Goal: Navigation & Orientation: Find specific page/section

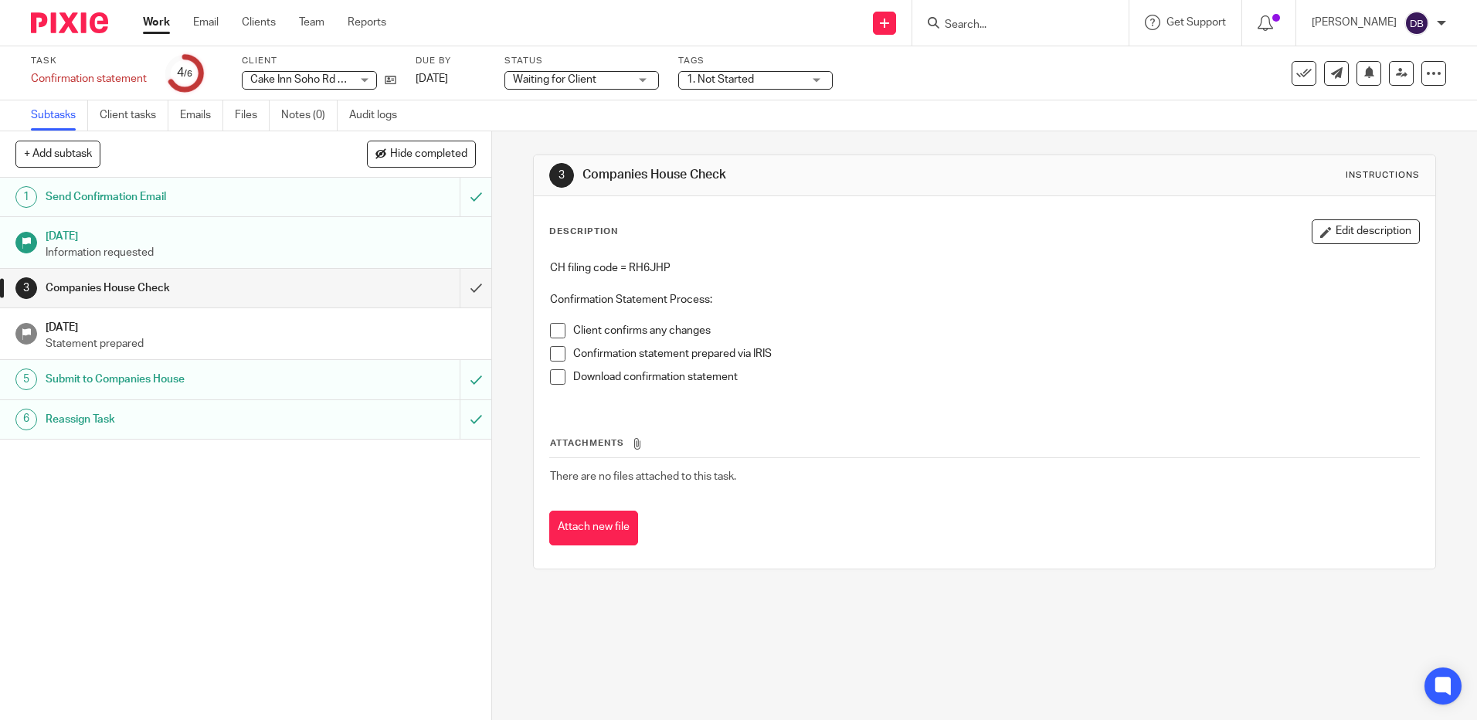
click at [970, 19] on input "Search" at bounding box center [1012, 26] width 139 height 14
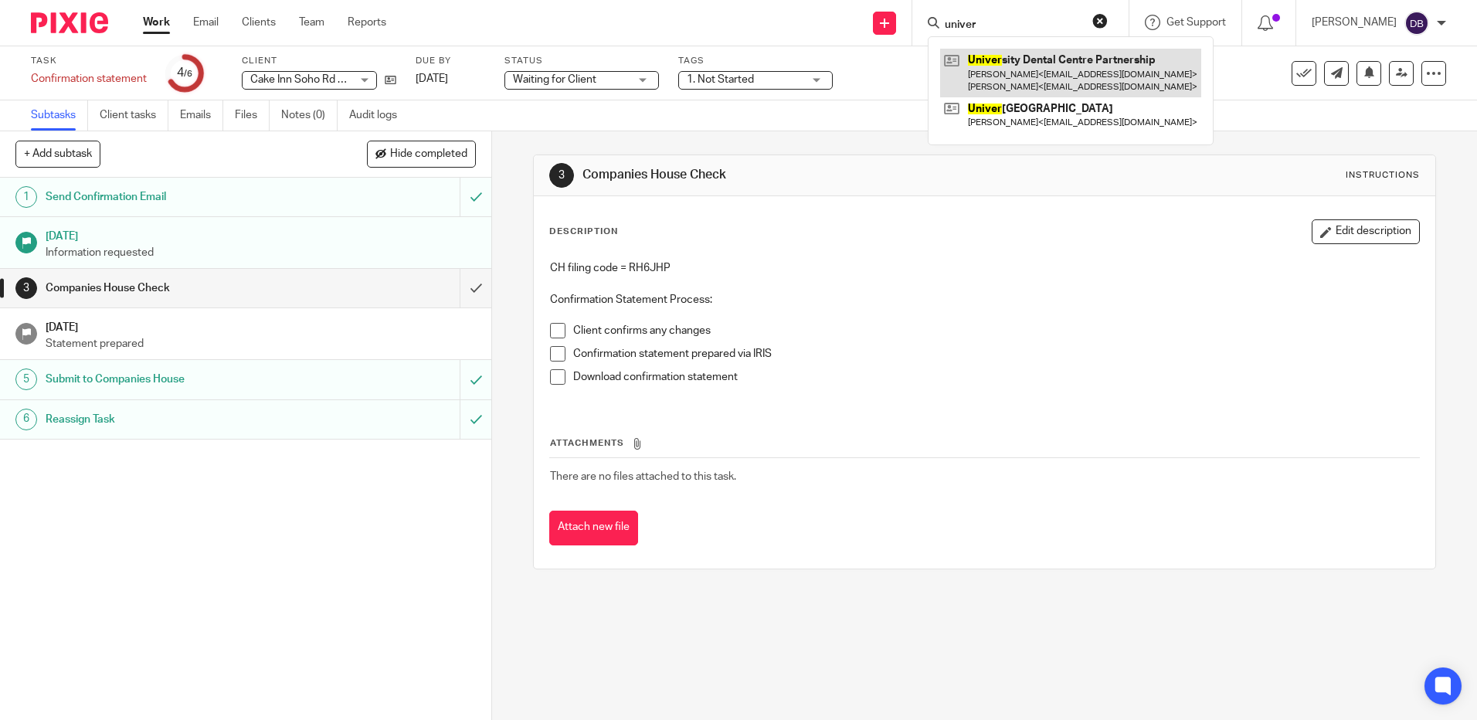
type input "univer"
click at [1045, 74] on link at bounding box center [1070, 73] width 261 height 48
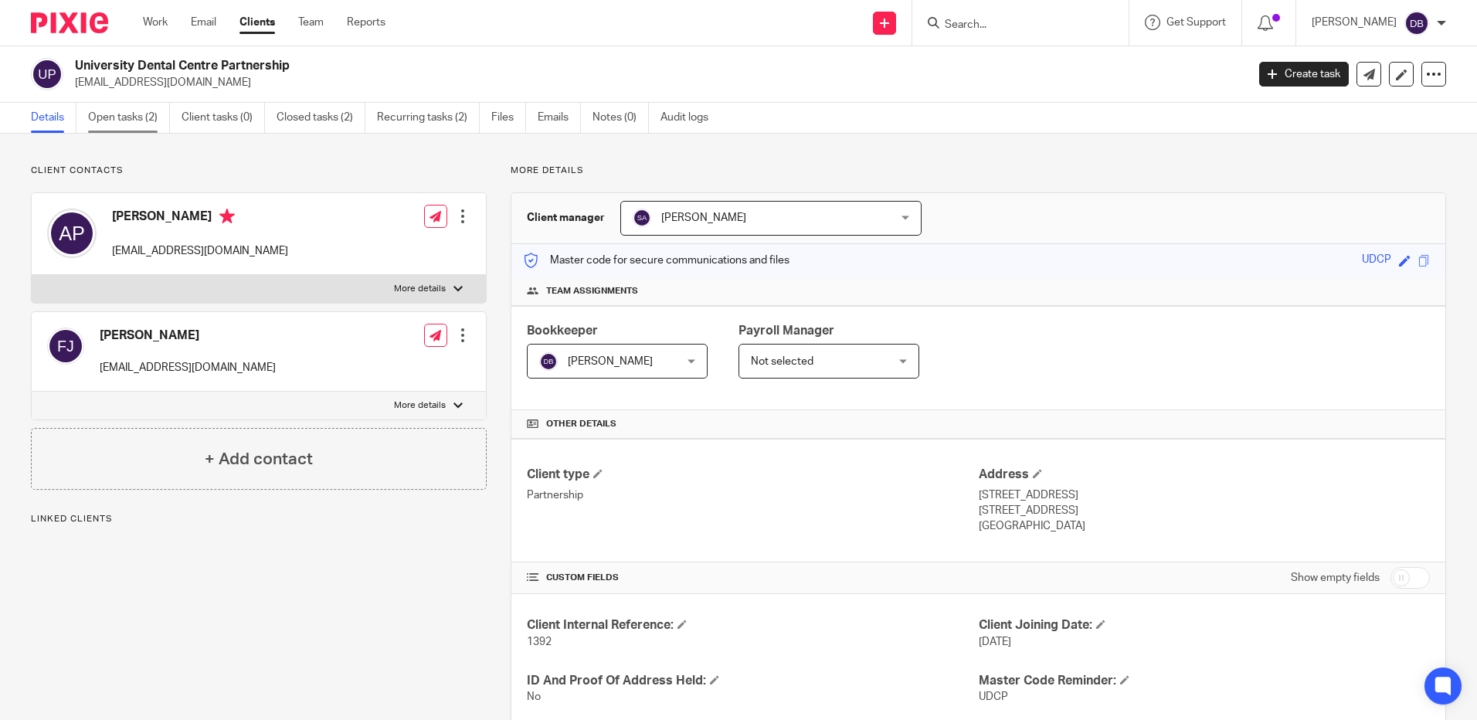
click at [145, 117] on link "Open tasks (2)" at bounding box center [129, 118] width 82 height 30
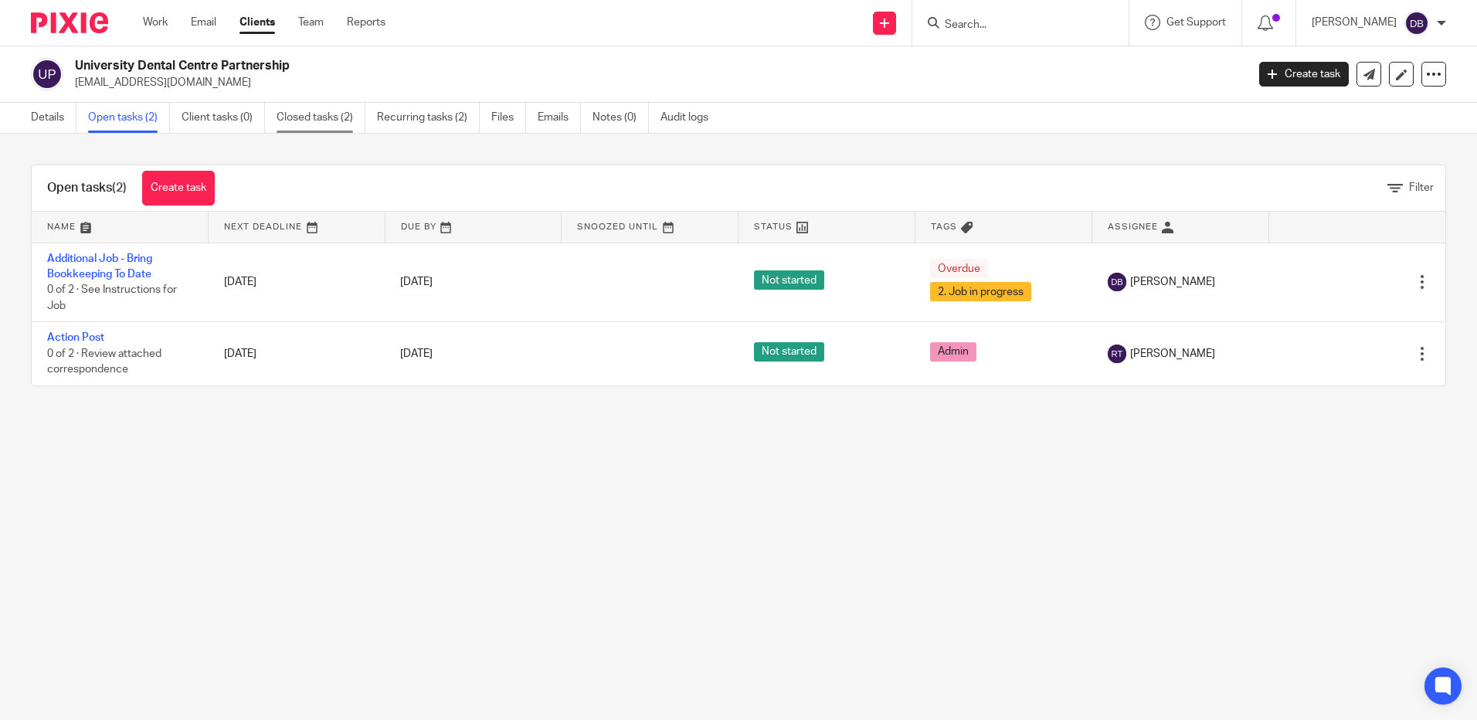
click at [328, 121] on link "Closed tasks (2)" at bounding box center [321, 118] width 89 height 30
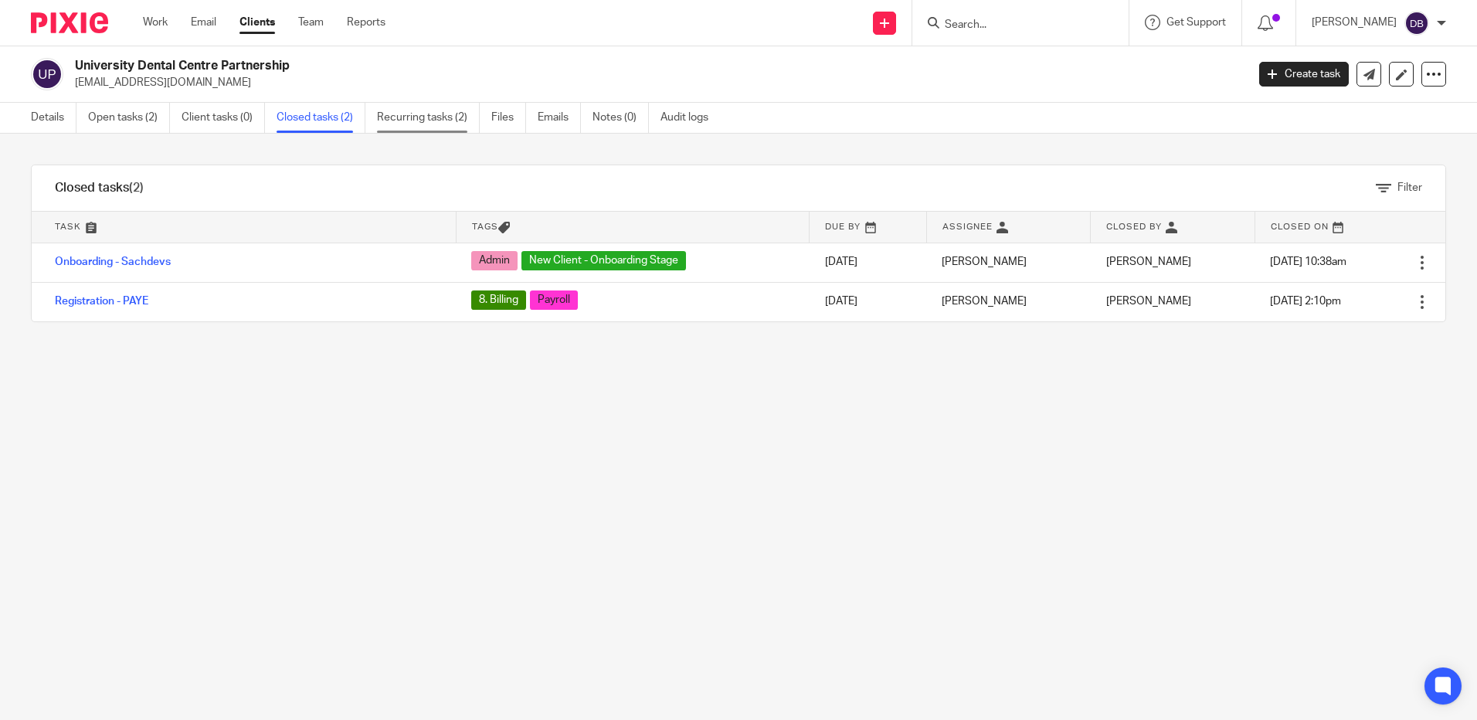
click at [433, 122] on link "Recurring tasks (2)" at bounding box center [428, 118] width 103 height 30
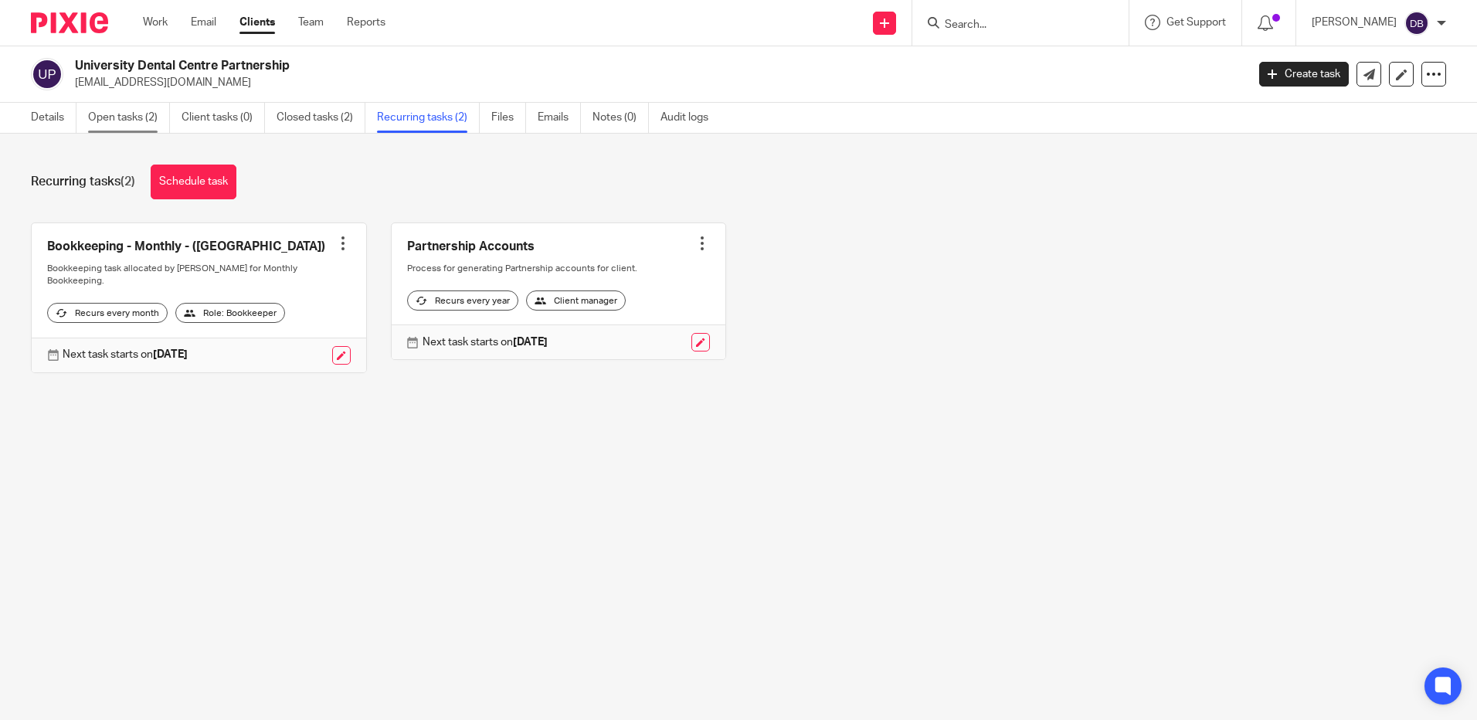
click at [127, 110] on link "Open tasks (2)" at bounding box center [129, 118] width 82 height 30
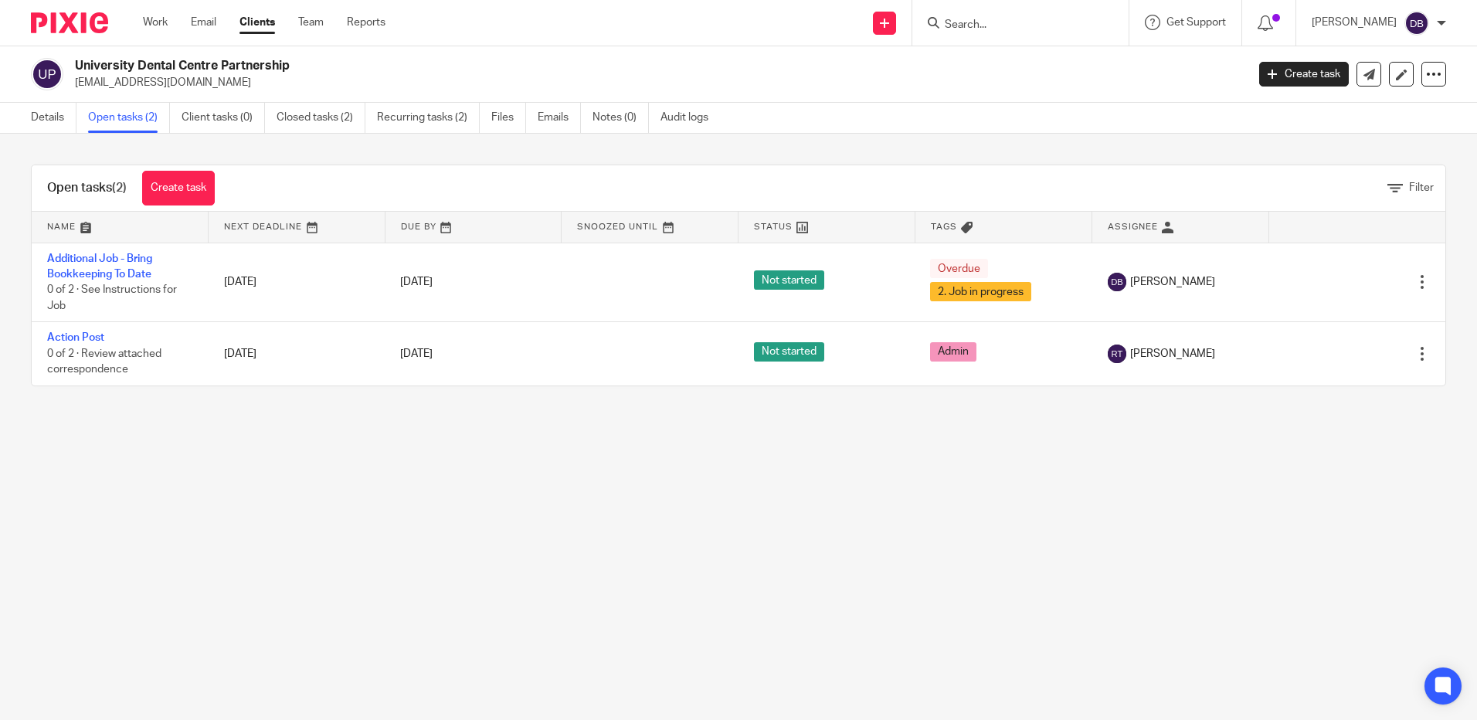
click at [324, 113] on link "Closed tasks (2)" at bounding box center [321, 118] width 89 height 30
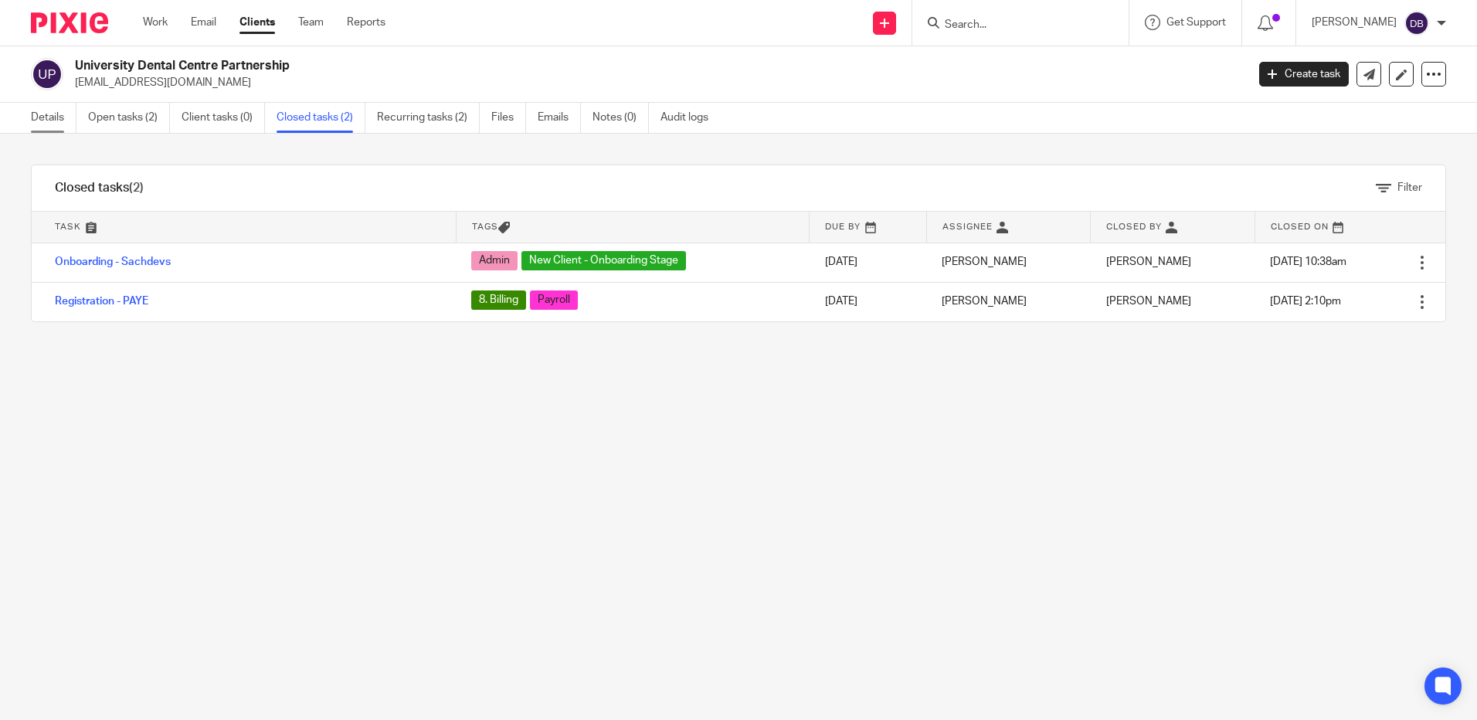
click at [47, 110] on link "Details" at bounding box center [54, 118] width 46 height 30
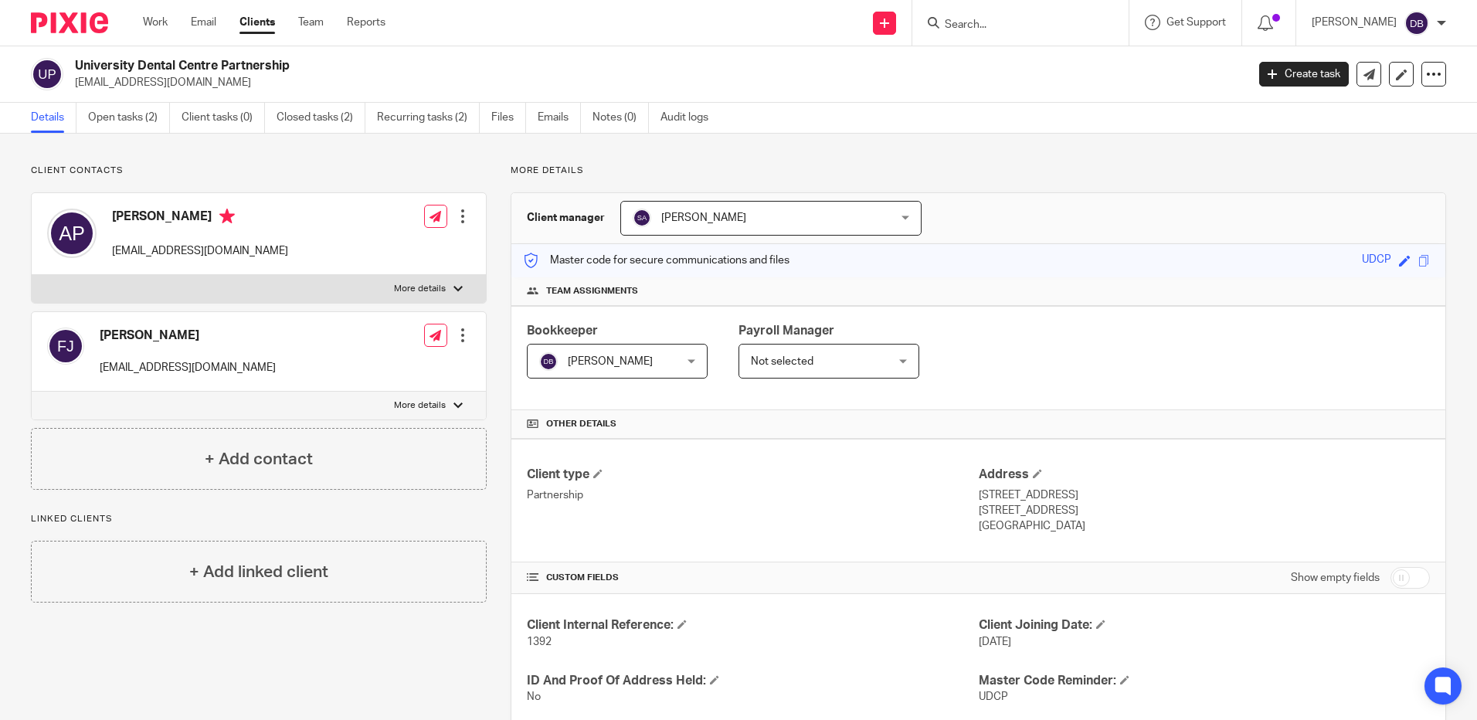
click at [444, 297] on label "More details" at bounding box center [259, 289] width 454 height 28
click at [32, 275] on input "More details" at bounding box center [31, 274] width 1 height 1
checkbox input "true"
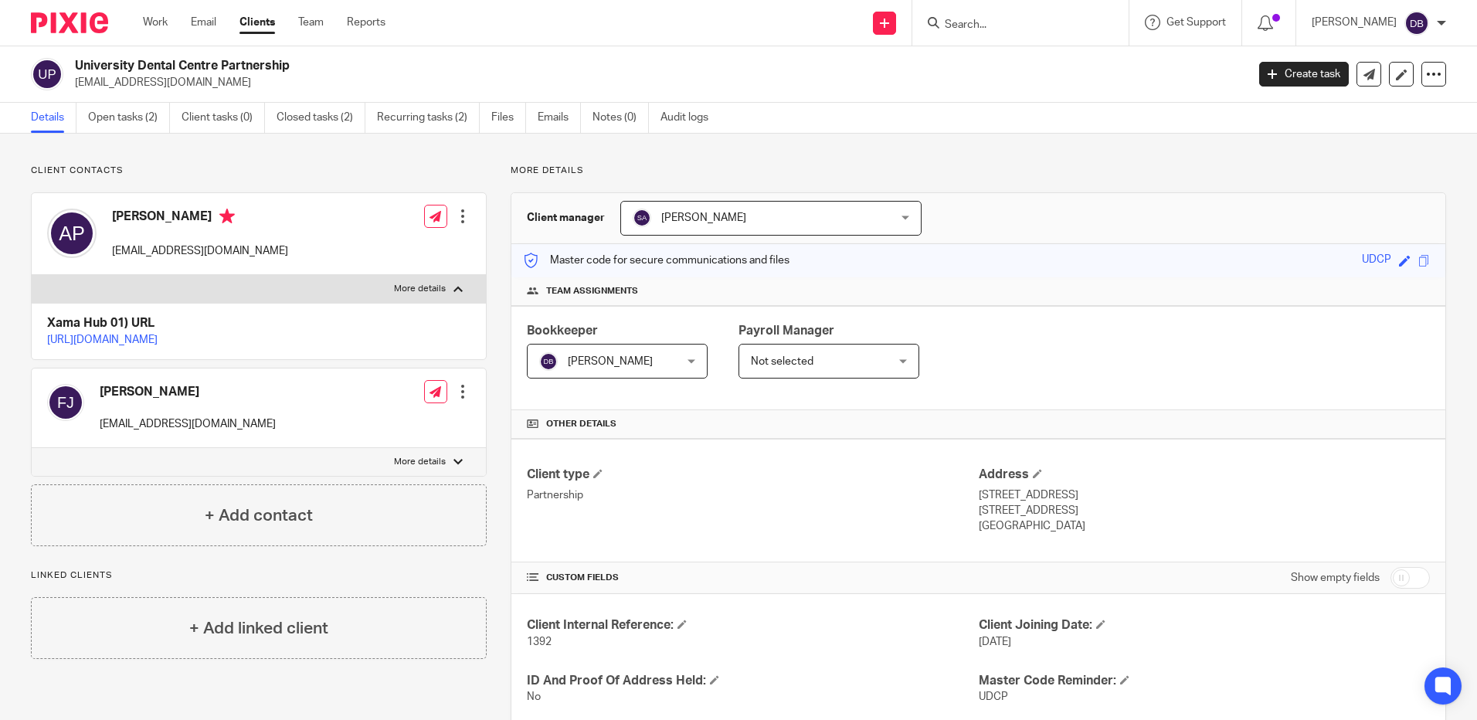
click at [428, 476] on label "More details" at bounding box center [259, 462] width 454 height 28
click at [32, 448] on input "More details" at bounding box center [31, 447] width 1 height 1
checkbox input "true"
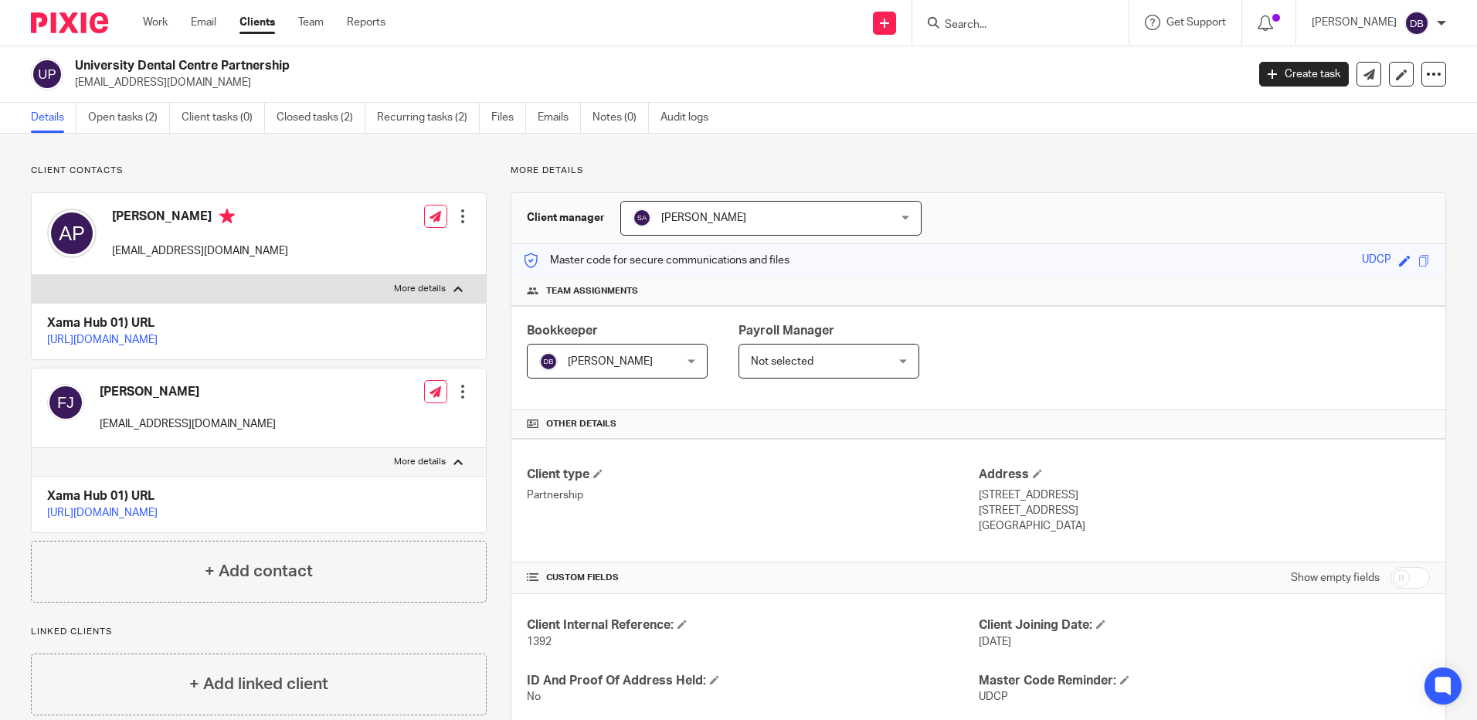
click at [158, 343] on link "[URL][DOMAIN_NAME]" at bounding box center [102, 339] width 110 height 11
click at [171, 521] on p "[URL][DOMAIN_NAME]" at bounding box center [258, 512] width 423 height 15
click at [158, 518] on link "[URL][DOMAIN_NAME]" at bounding box center [102, 512] width 110 height 11
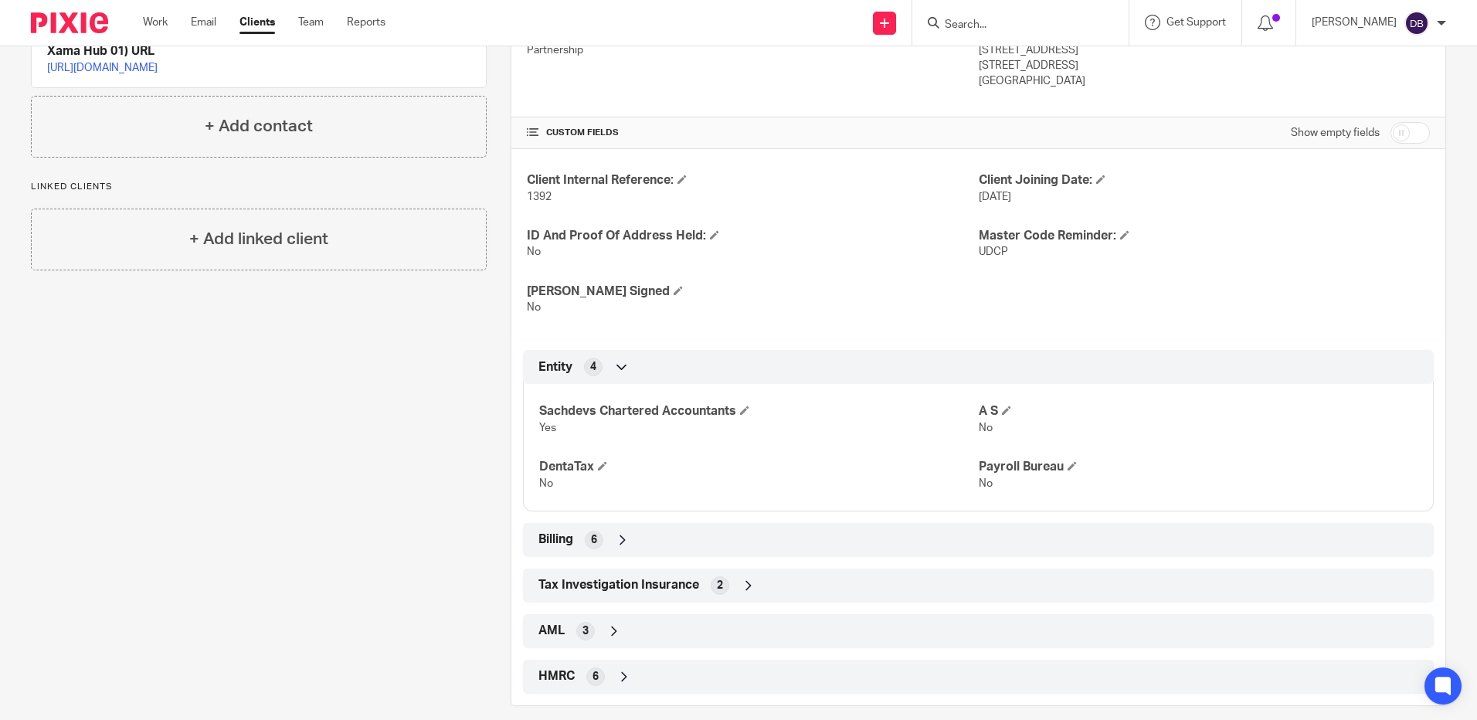
scroll to position [462, 0]
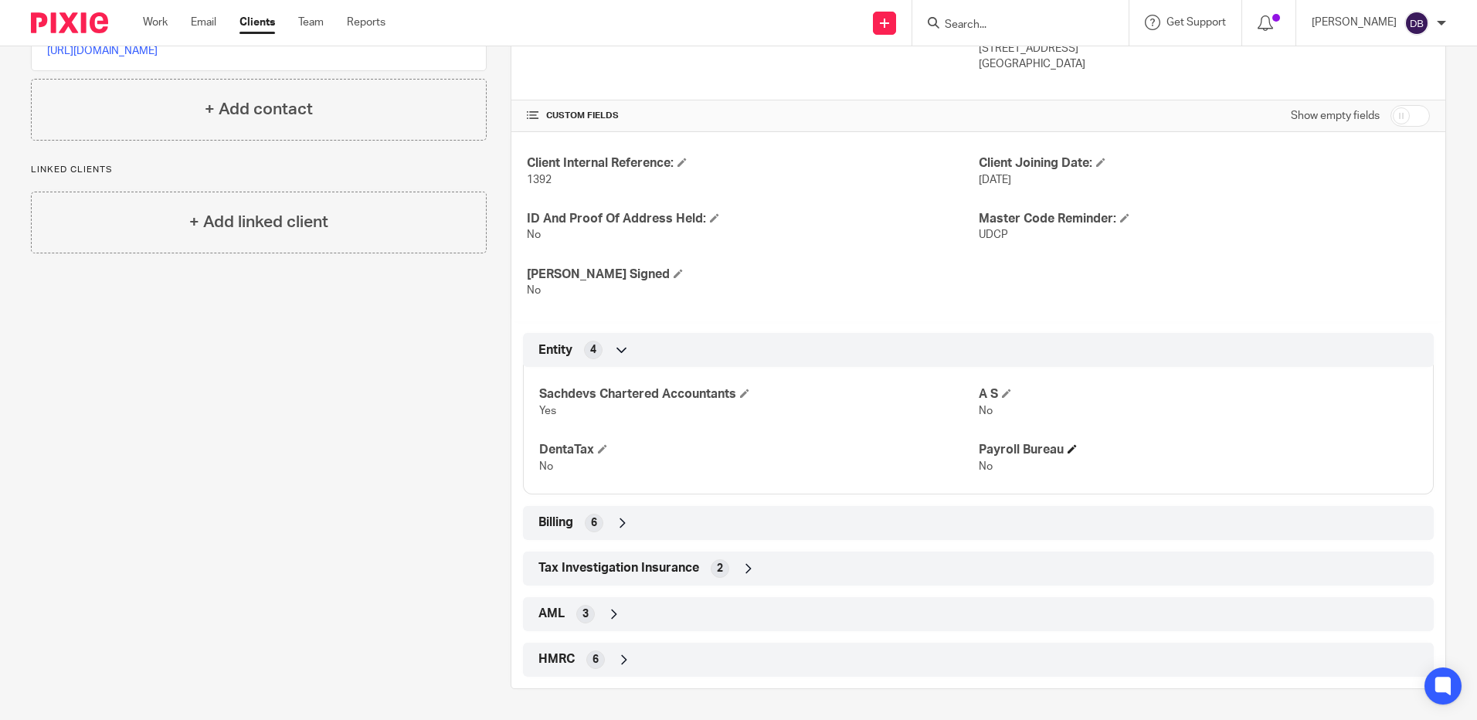
drag, startPoint x: 965, startPoint y: 451, endPoint x: 1055, endPoint y: 454, distance: 90.4
click at [1055, 454] on div "Sachdevs Chartered Accountants Yes A S No DentaTax No Payroll Bureau No" at bounding box center [978, 424] width 911 height 139
click at [1055, 454] on h4 "Payroll Bureau" at bounding box center [1198, 450] width 439 height 16
drag, startPoint x: 1055, startPoint y: 454, endPoint x: 981, endPoint y: 450, distance: 74.3
click at [981, 450] on h4 "Payroll Bureau" at bounding box center [1198, 450] width 439 height 16
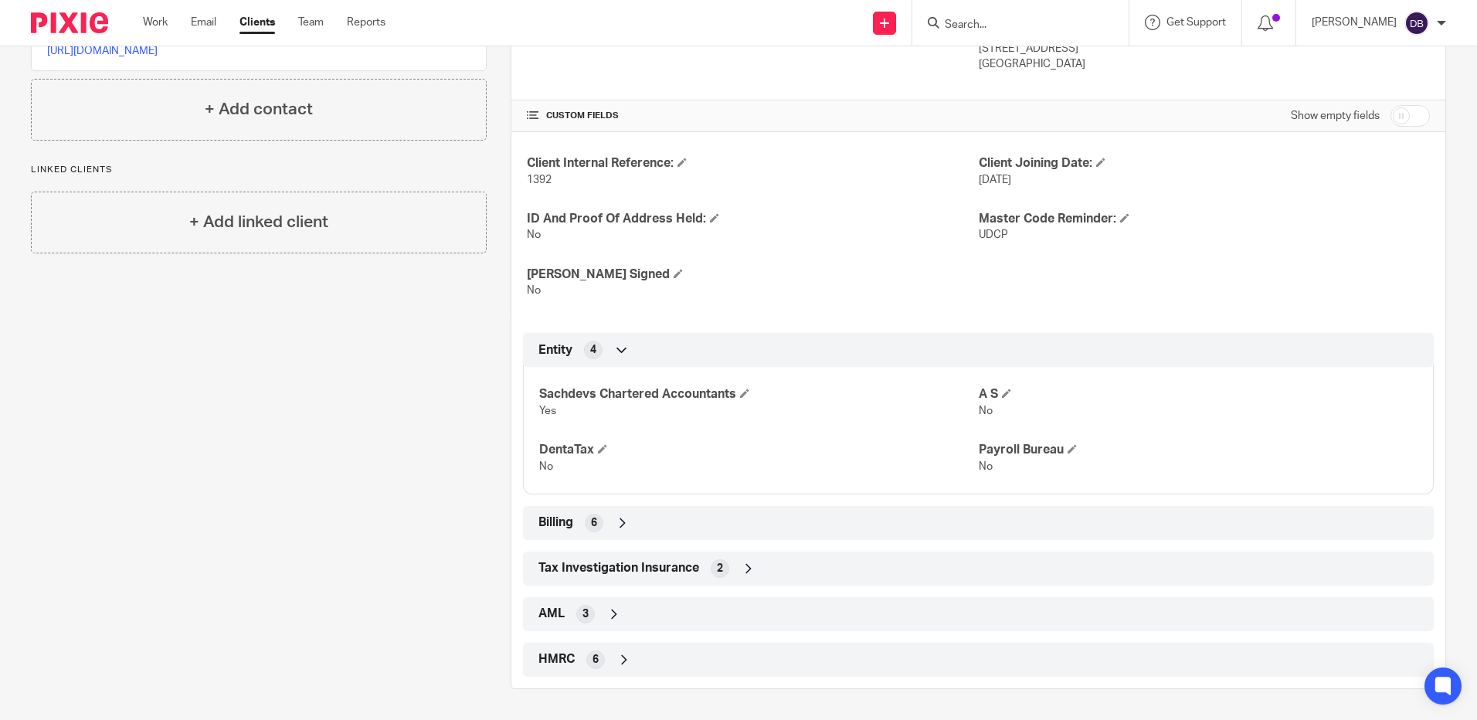
click at [186, 412] on div "Client contacts [PERSON_NAME] [EMAIL_ADDRESS][DOMAIN_NAME] Edit contact Create …" at bounding box center [247, 196] width 480 height 986
